Goal: Transaction & Acquisition: Purchase product/service

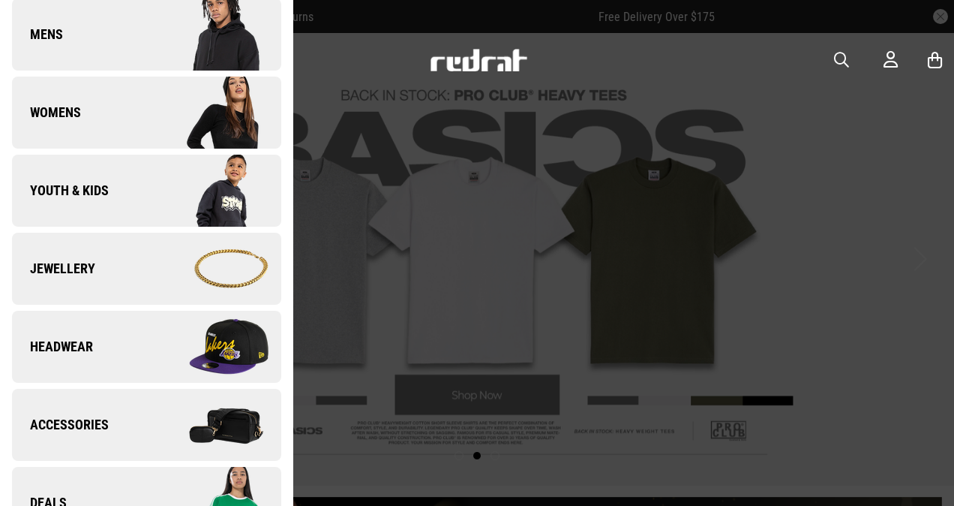
scroll to position [245, 0]
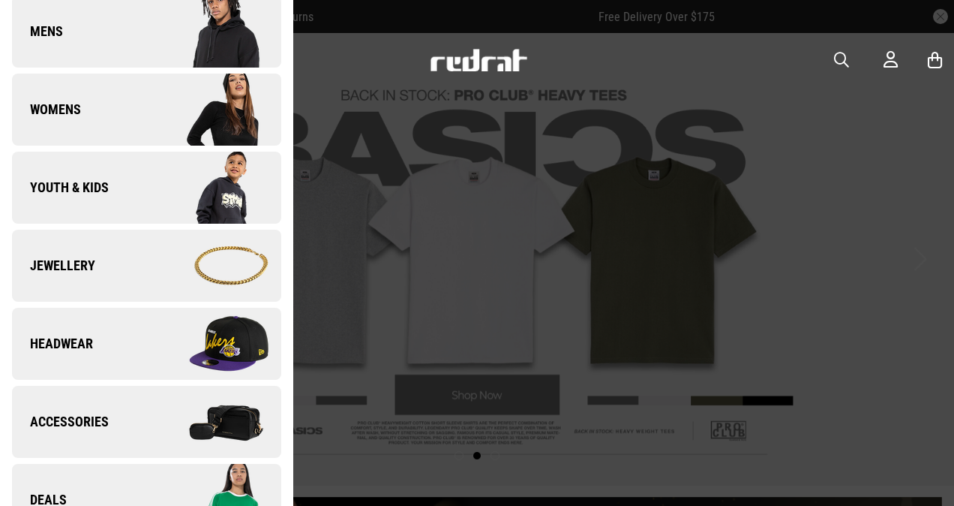
click at [127, 323] on link "Headwear" at bounding box center [146, 344] width 269 height 72
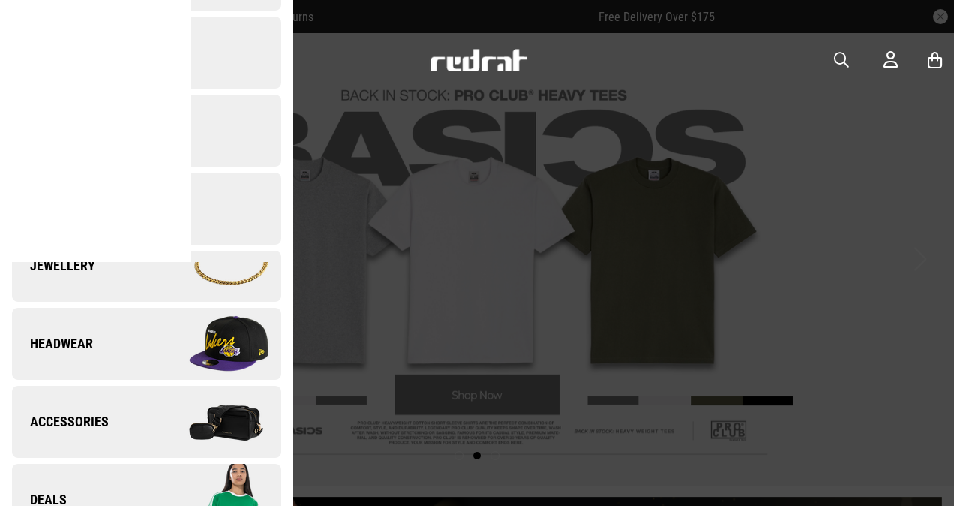
scroll to position [0, 0]
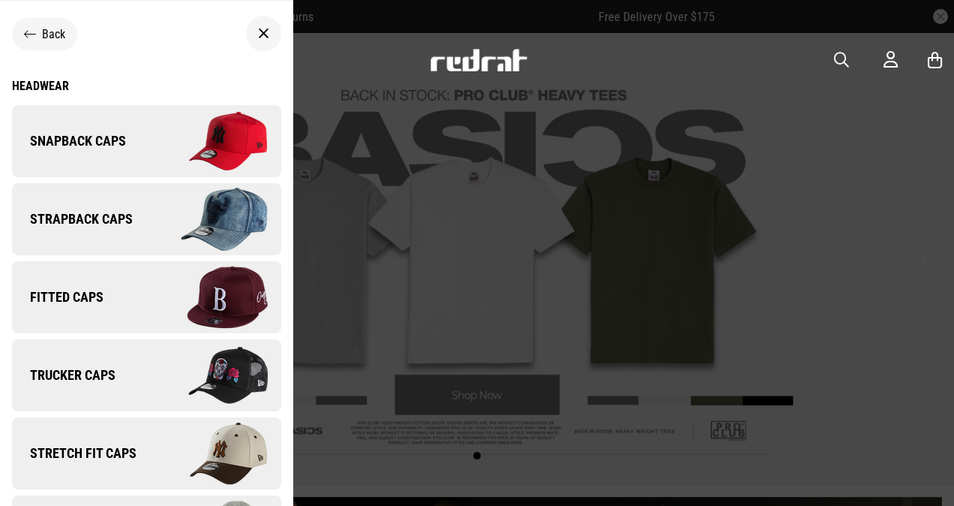
click at [164, 141] on img at bounding box center [213, 141] width 134 height 75
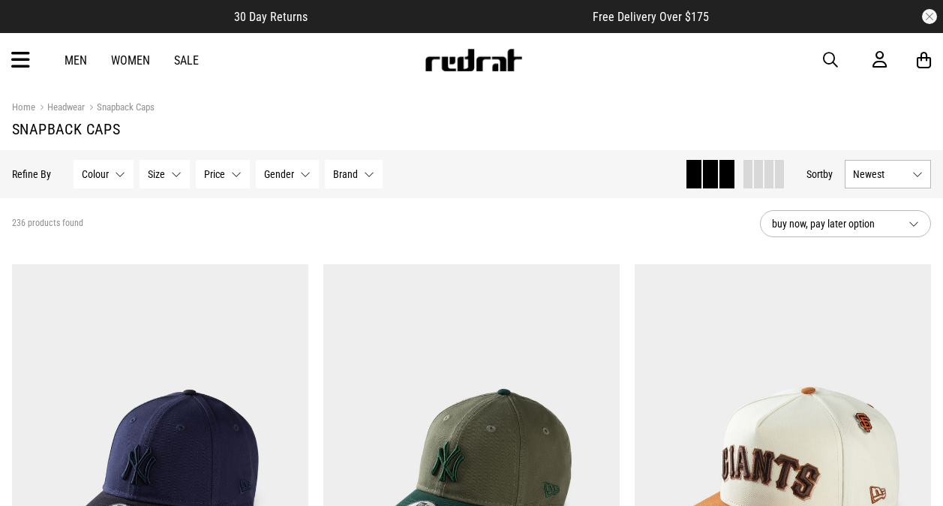
click at [361, 168] on button "Brand None selected" at bounding box center [354, 174] width 58 height 29
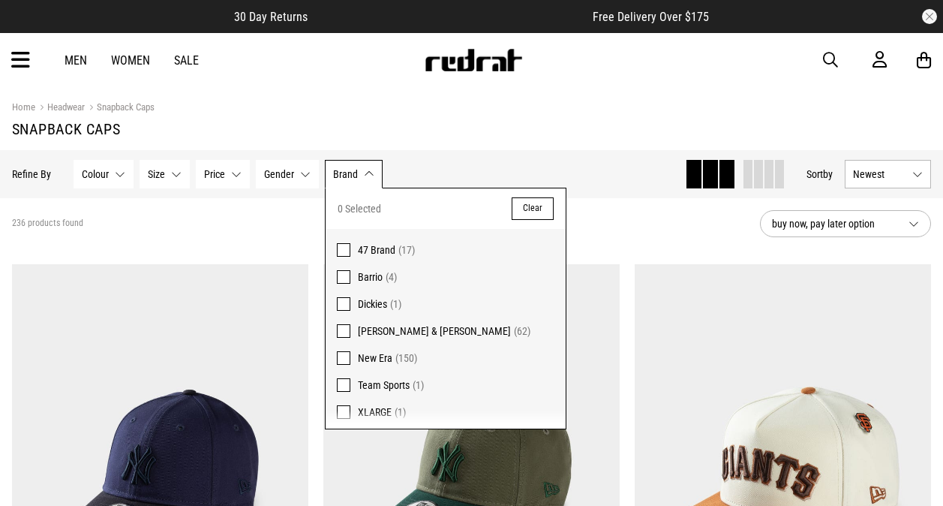
click at [340, 327] on span at bounding box center [344, 331] width 14 height 14
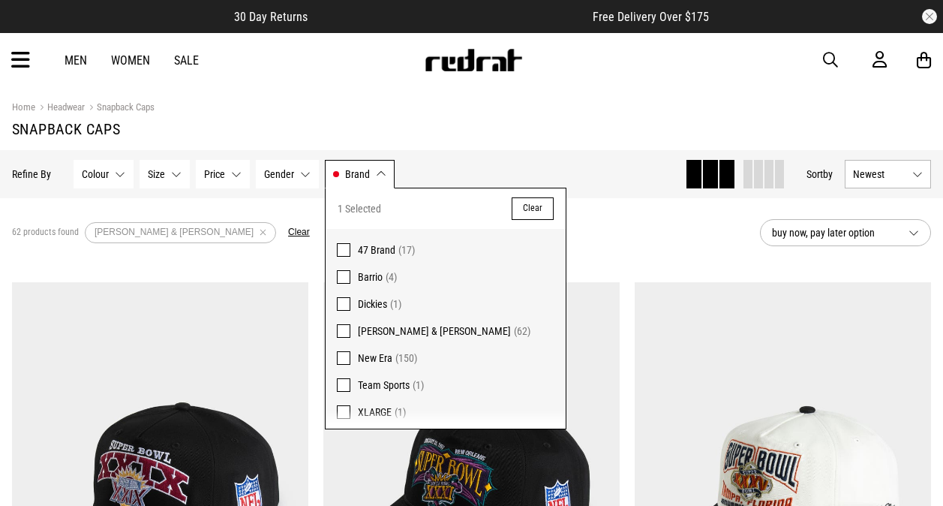
click at [368, 173] on span "Brand" at bounding box center [357, 174] width 25 height 12
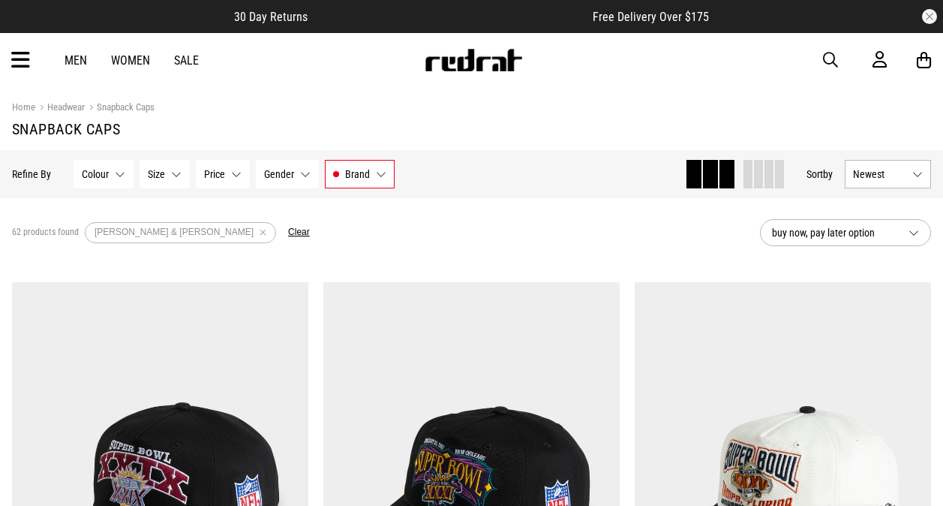
click at [902, 170] on span "Newest" at bounding box center [879, 174] width 53 height 12
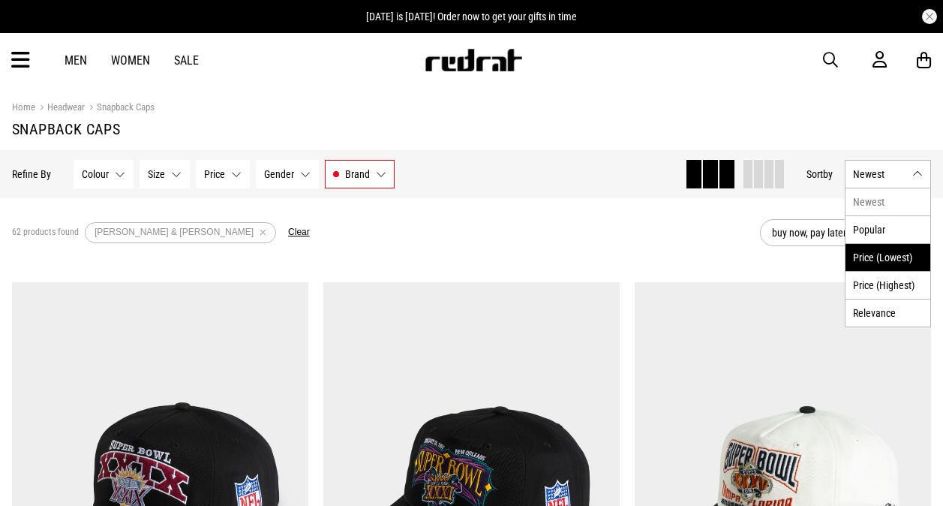
click at [906, 251] on li "Price (Lowest)" at bounding box center [887, 257] width 85 height 28
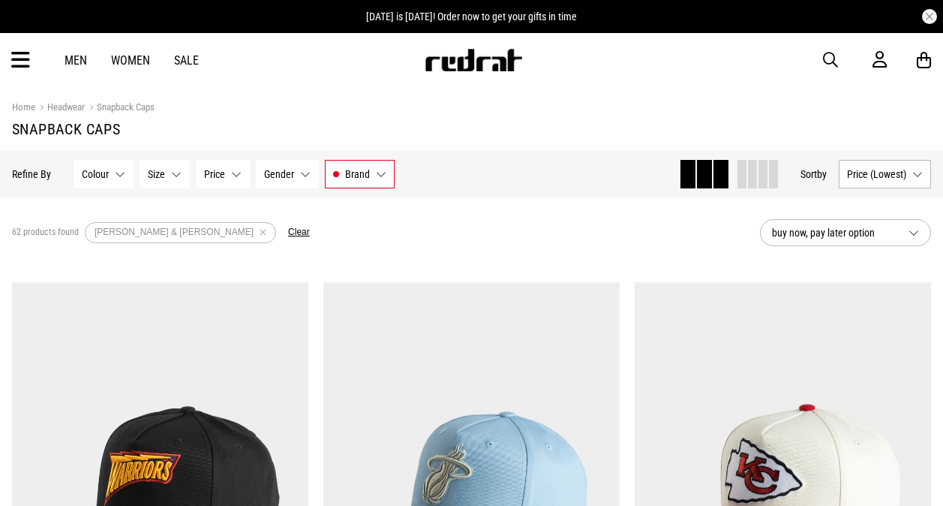
click at [592, 144] on section "Home Headwear Snapback Caps Snapback Caps" at bounding box center [471, 118] width 919 height 63
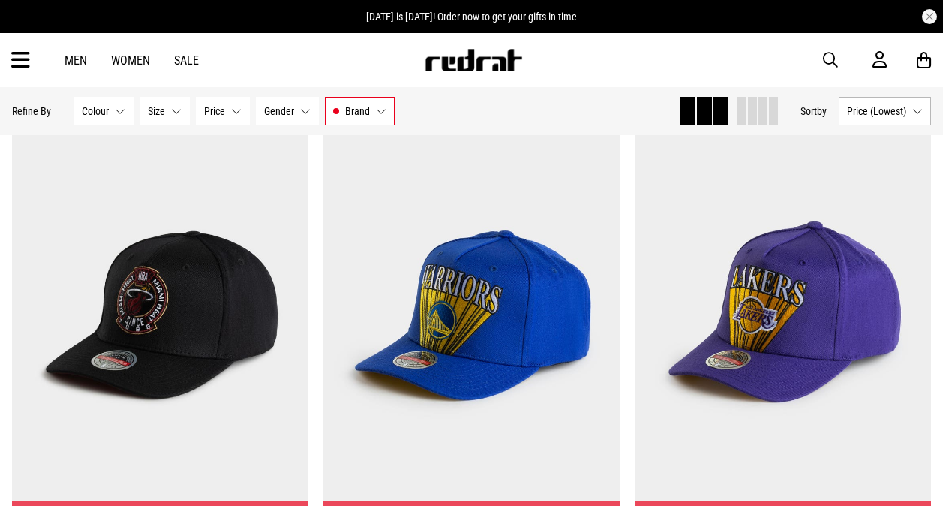
scroll to position [2881, 0]
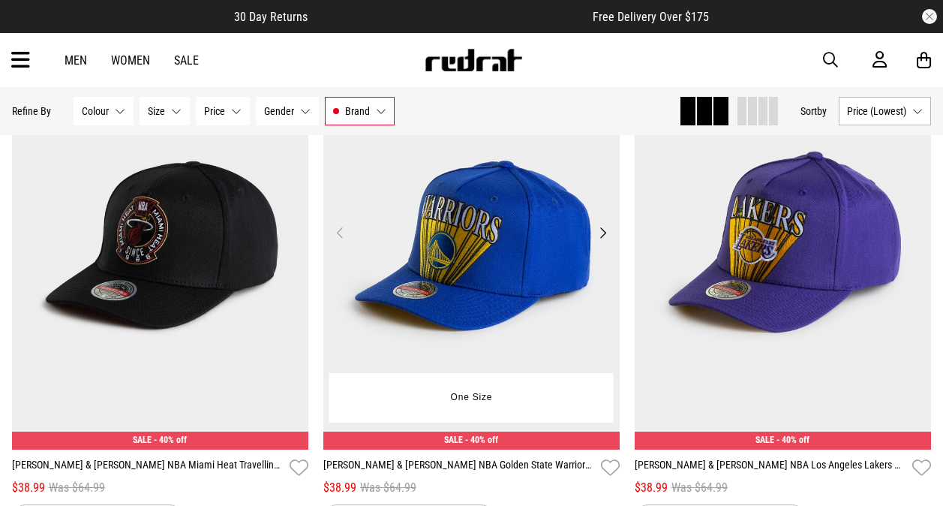
click at [605, 231] on button "Next" at bounding box center [602, 233] width 19 height 18
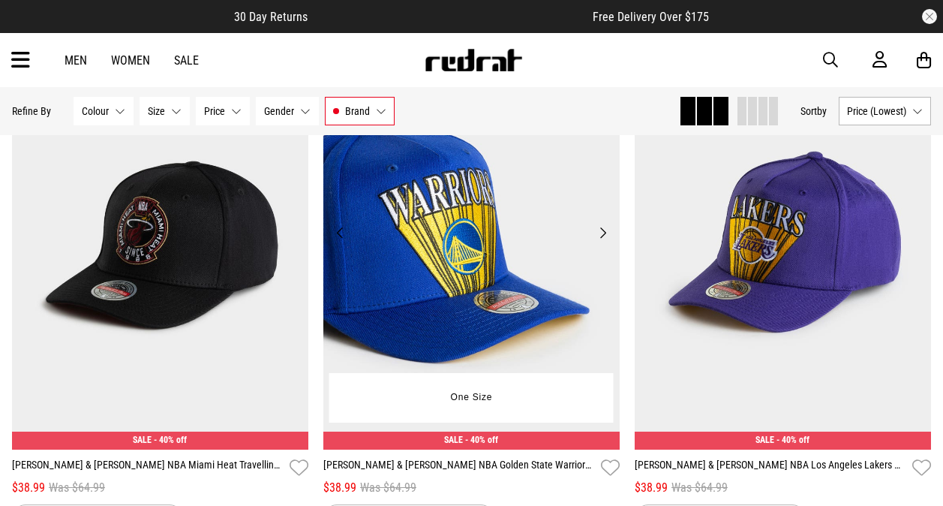
click at [605, 231] on button "Next" at bounding box center [602, 233] width 19 height 18
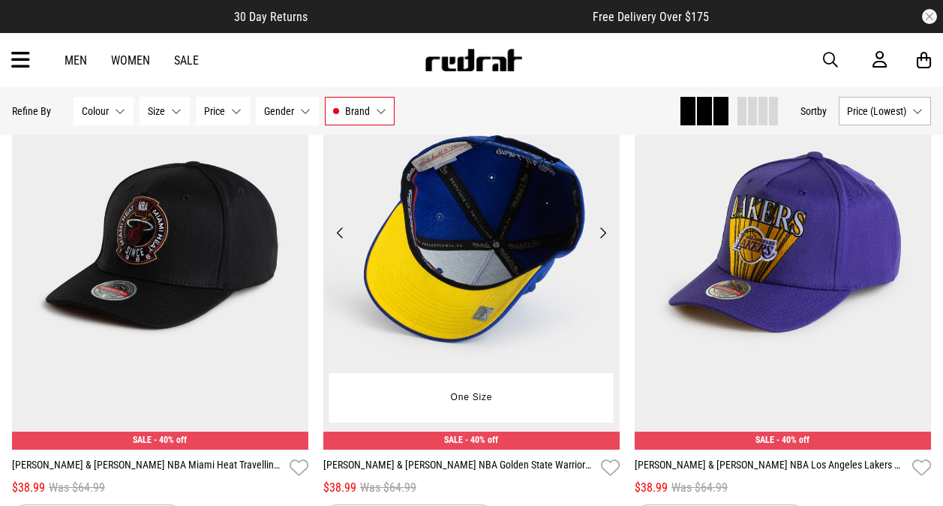
click at [605, 231] on button "Next" at bounding box center [602, 233] width 19 height 18
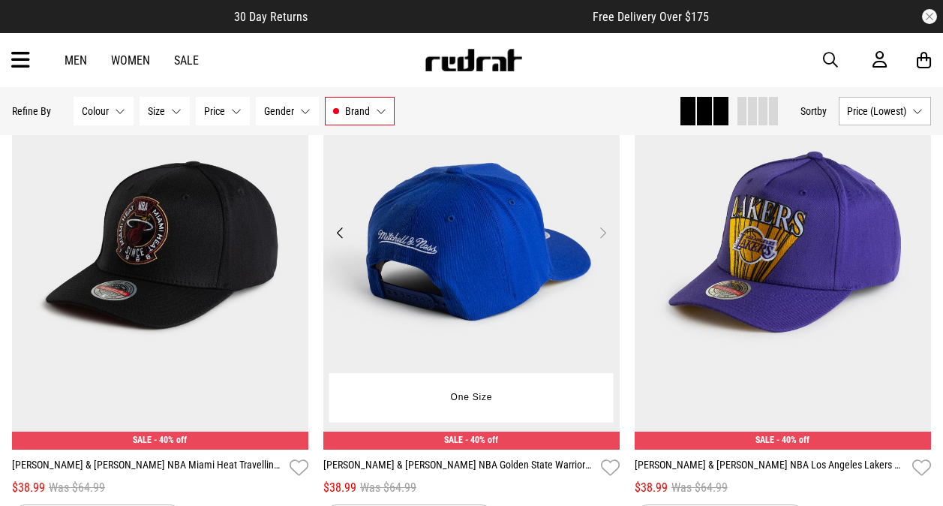
click at [605, 231] on button "Next" at bounding box center [602, 233] width 19 height 18
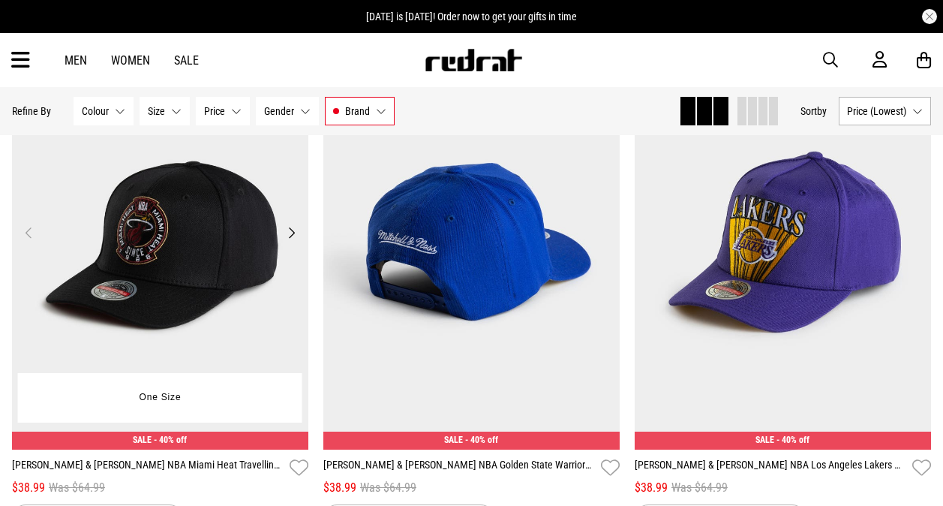
click at [289, 235] on button "Next" at bounding box center [291, 233] width 19 height 18
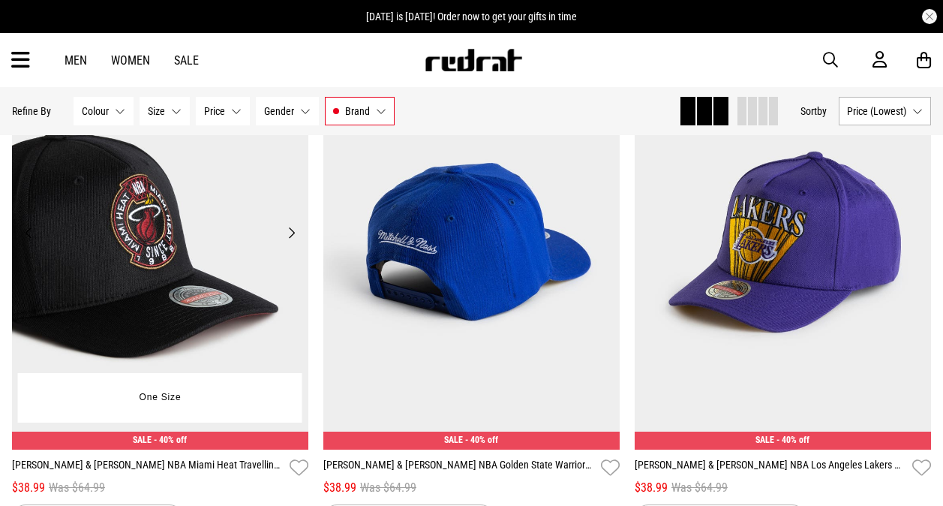
click at [289, 235] on button "Next" at bounding box center [291, 233] width 19 height 18
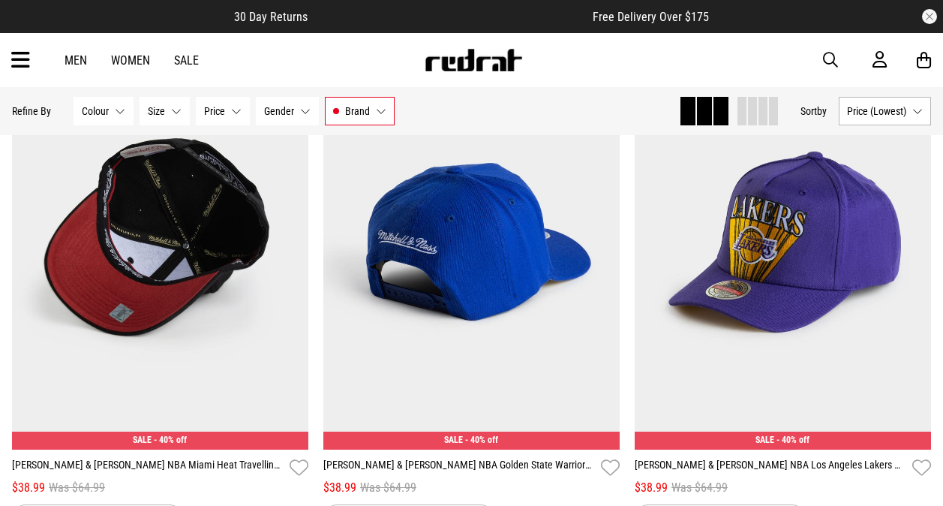
click at [627, 240] on div "**********" at bounding box center [782, 283] width 311 height 497
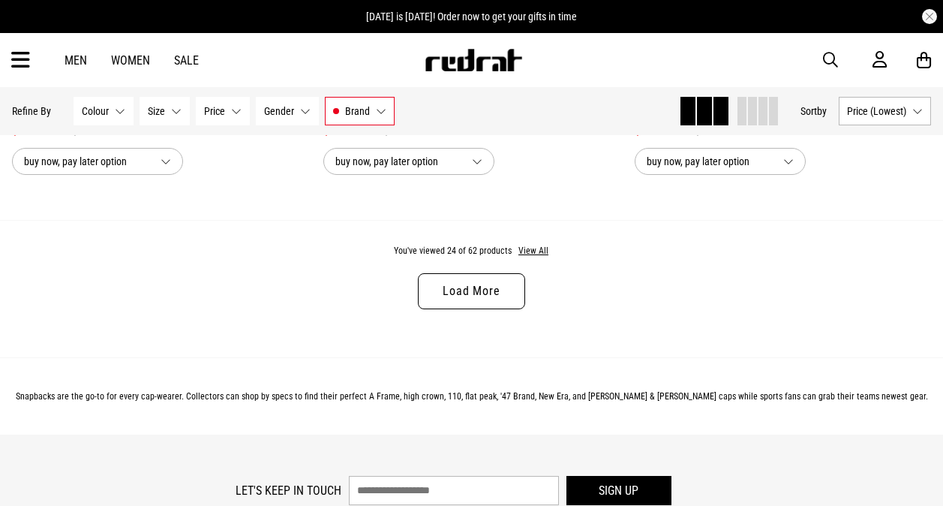
scroll to position [4291, 0]
click at [533, 257] on button "View All" at bounding box center [534, 251] width 32 height 14
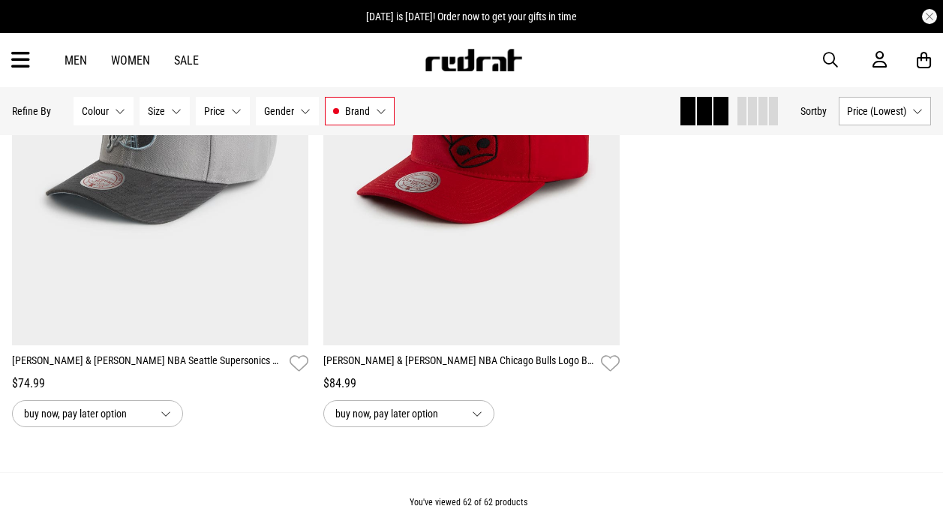
scroll to position [10953, 0]
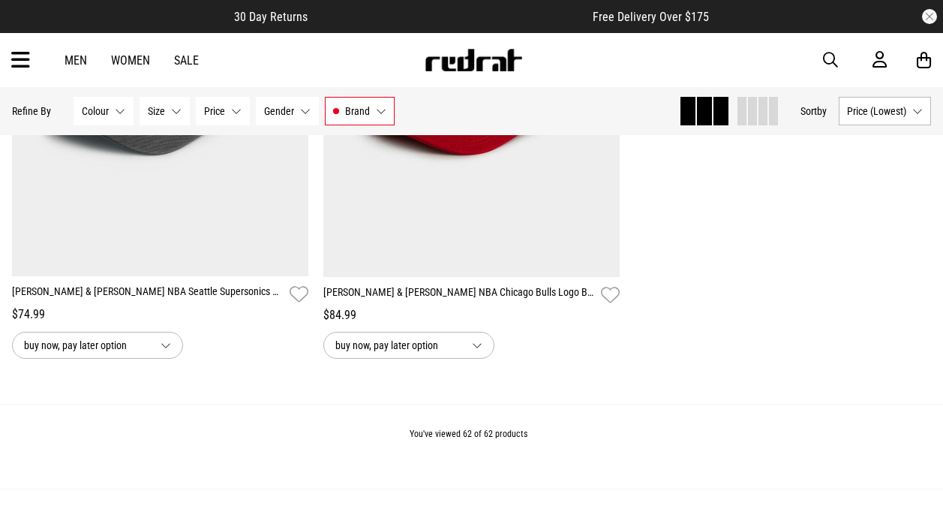
click at [353, 99] on button "Brand [PERSON_NAME] & [PERSON_NAME]" at bounding box center [360, 111] width 70 height 29
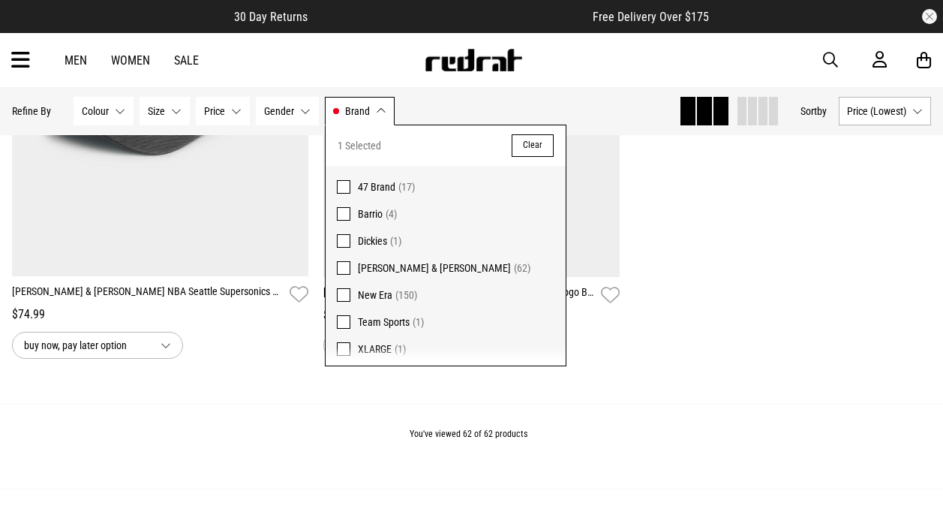
click at [515, 138] on button "Clear" at bounding box center [533, 145] width 42 height 23
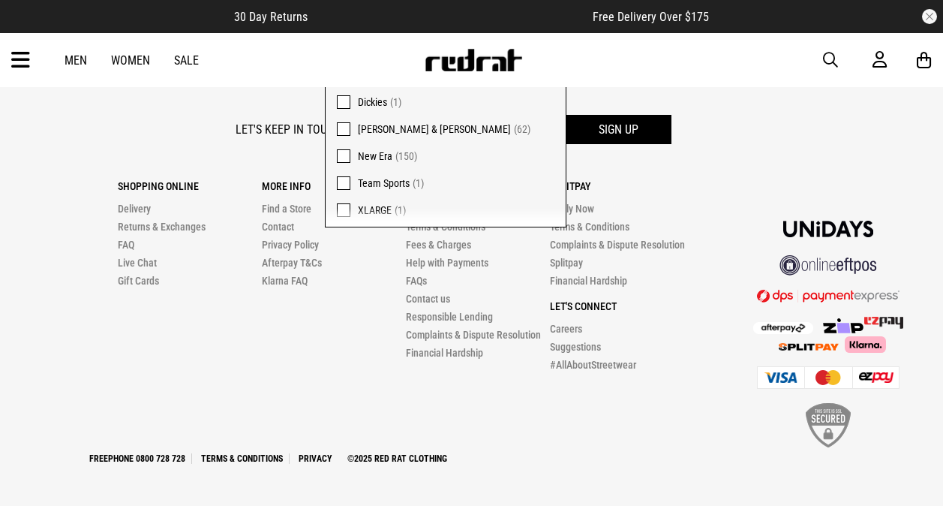
scroll to position [4592, 0]
click at [341, 155] on span at bounding box center [344, 156] width 14 height 14
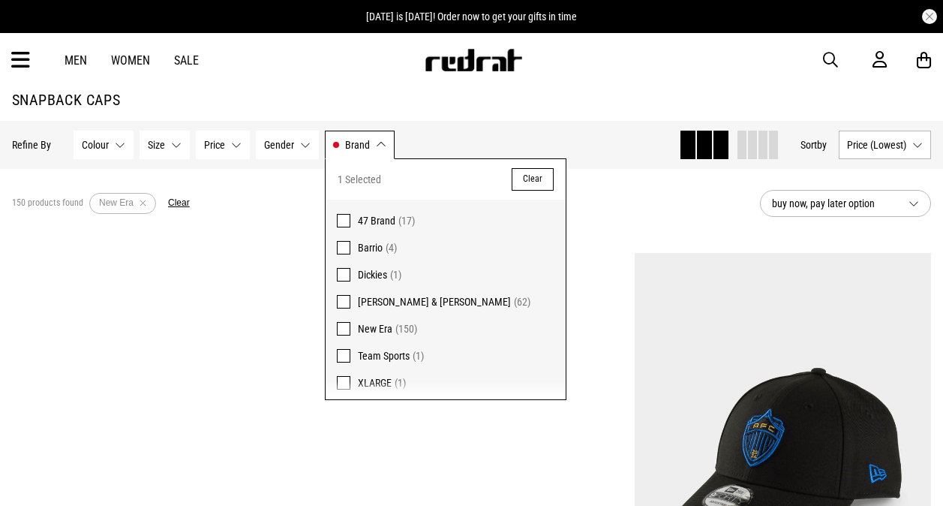
scroll to position [44, 0]
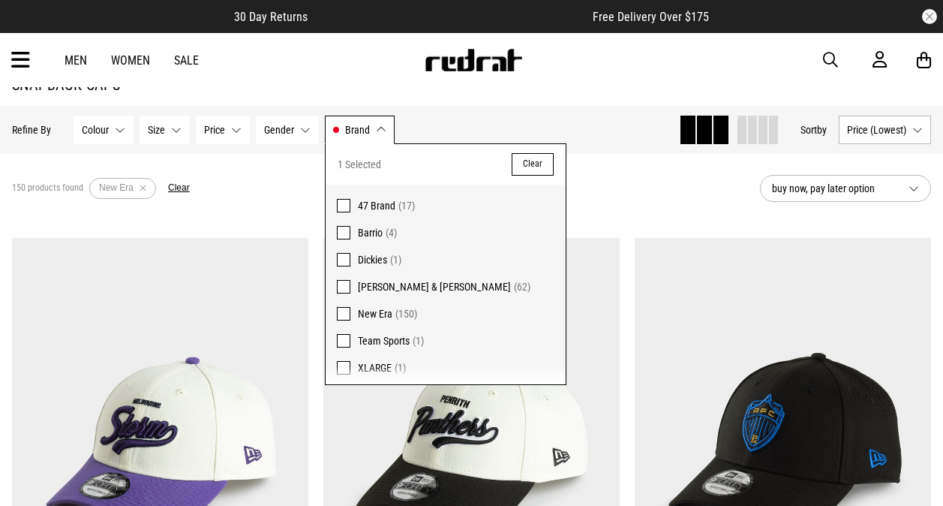
click at [370, 131] on button "Brand New Era" at bounding box center [360, 130] width 70 height 29
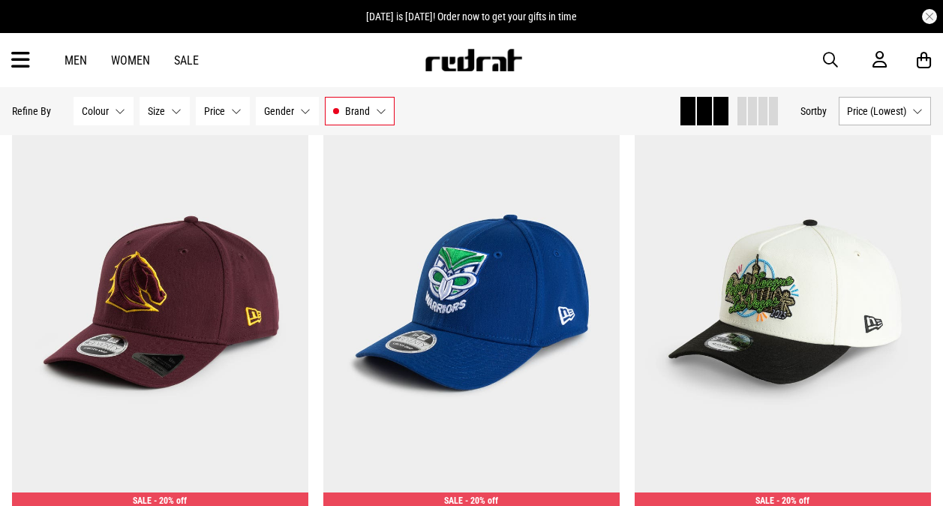
scroll to position [3836, 0]
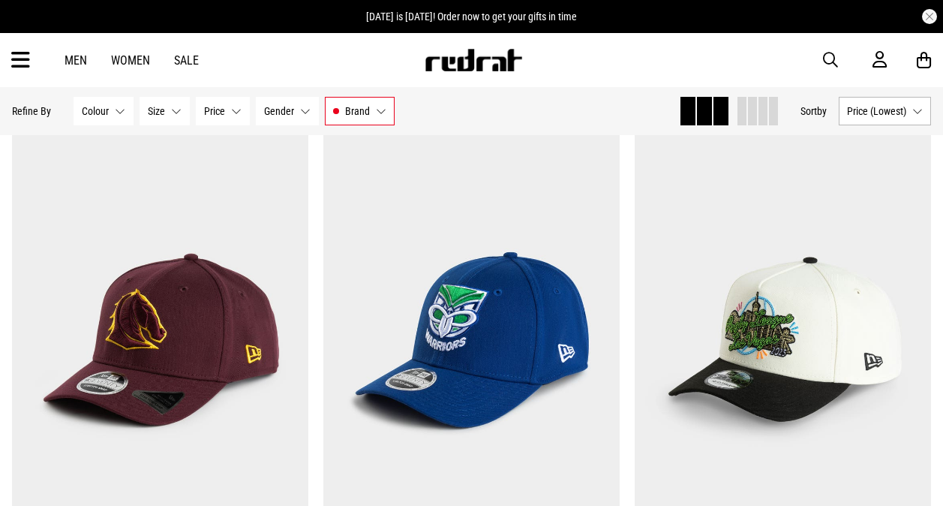
click at [629, 163] on div "**********" at bounding box center [782, 381] width 311 height 497
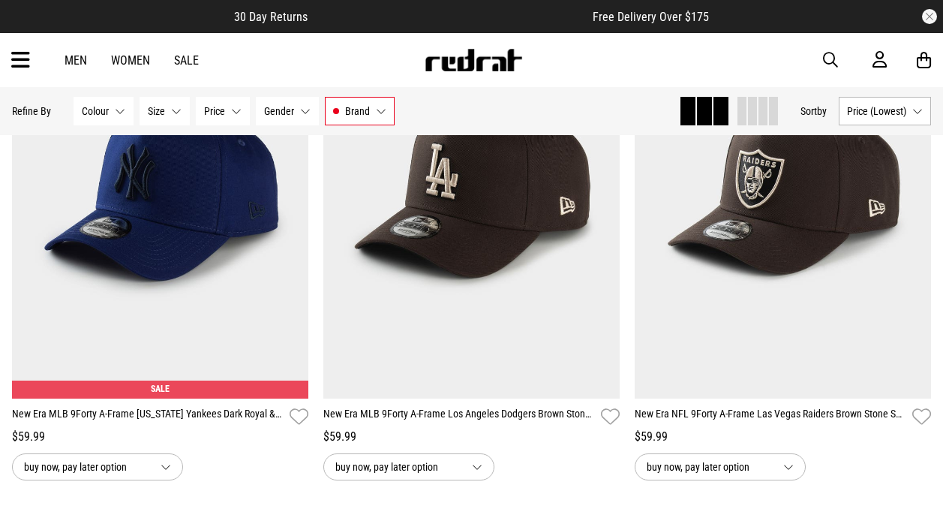
scroll to position [5606, 0]
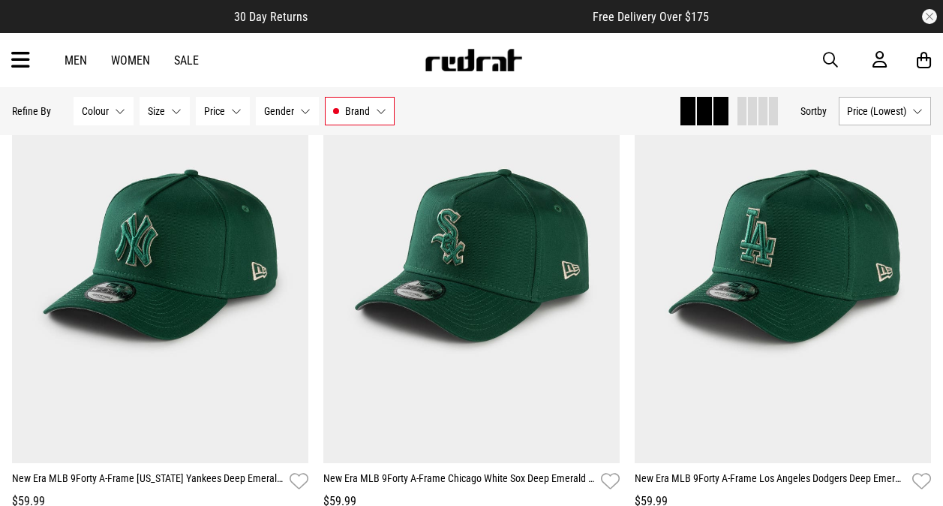
scroll to position [9147, 0]
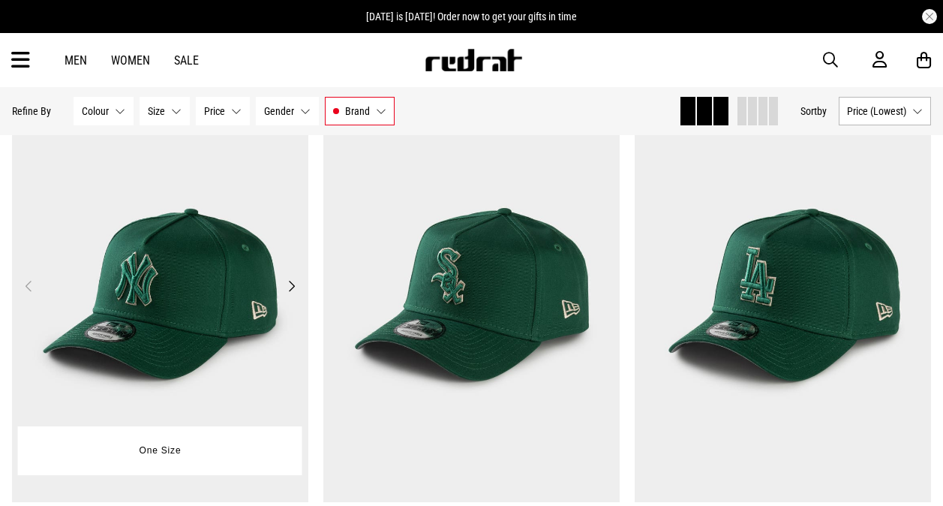
click at [287, 295] on button "Next" at bounding box center [291, 286] width 19 height 18
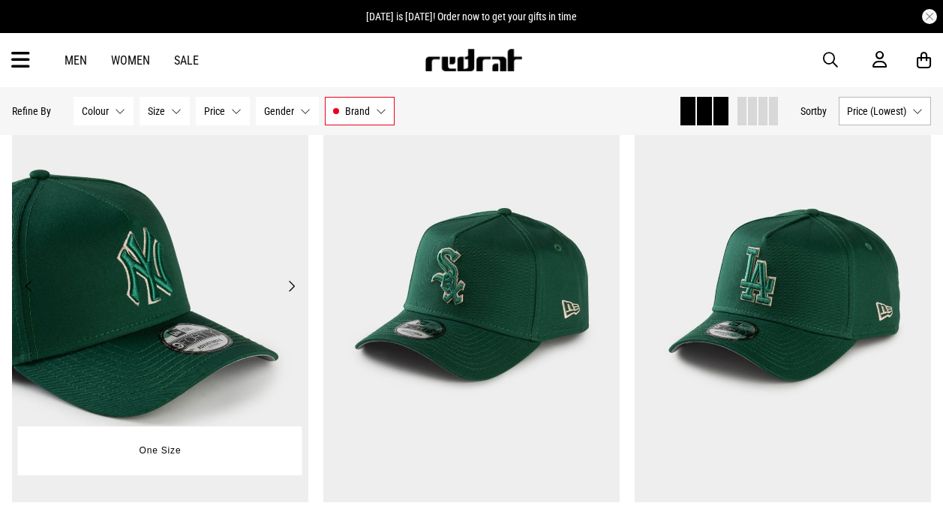
click at [294, 295] on button "Next" at bounding box center [291, 286] width 19 height 18
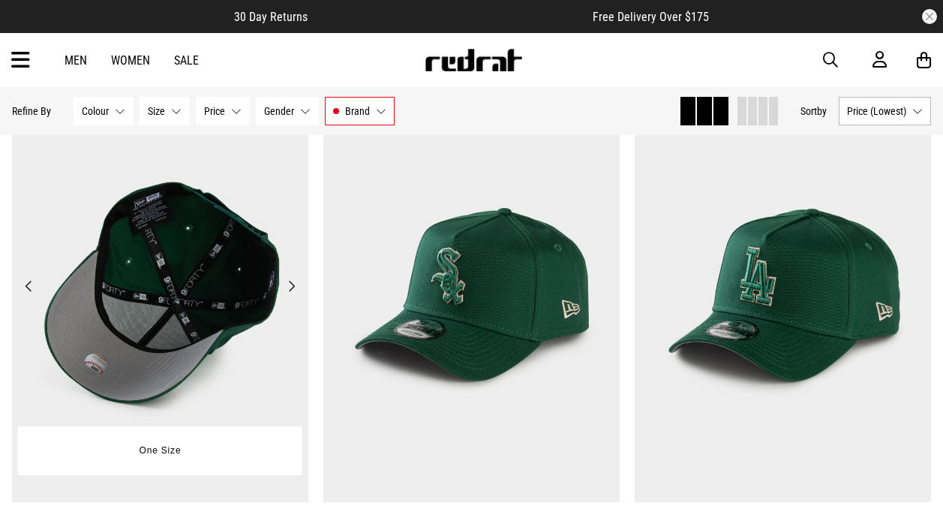
click at [118, 248] on img at bounding box center [160, 294] width 296 height 415
